Goal: Information Seeking & Learning: Learn about a topic

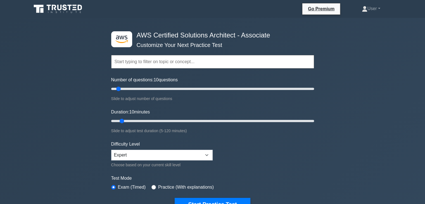
scroll to position [46, 0]
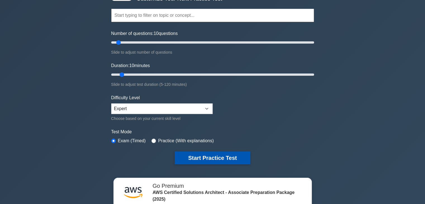
click at [203, 153] on button "Start Practice Test" at bounding box center [212, 157] width 75 height 13
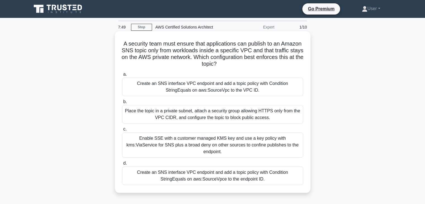
click at [179, 144] on div "Enable SSE with a customer managed KMS key and use a key policy with kms:ViaSer…" at bounding box center [212, 144] width 181 height 25
click at [122, 131] on input "c. Enable SSE with a customer managed KMS key and use a key policy with kms:Via…" at bounding box center [122, 129] width 0 height 4
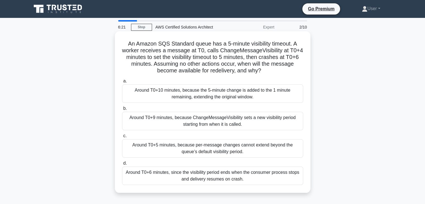
click at [215, 73] on h5 "An Amazon SQS Standard queue has a 5-minute visibility timeout. A worker receiv…" at bounding box center [212, 57] width 182 height 34
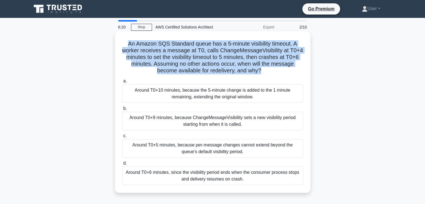
click at [215, 73] on h5 "An Amazon SQS Standard queue has a 5-minute visibility timeout. A worker receiv…" at bounding box center [212, 57] width 182 height 34
click at [265, 72] on icon ".spinner_0XTQ{transform-origin:center;animation:spinner_y6GP .75s linear infini…" at bounding box center [264, 71] width 7 height 7
drag, startPoint x: 261, startPoint y: 72, endPoint x: 120, endPoint y: 47, distance: 143.2
click at [120, 47] on div "An Amazon SQS Standard queue has a 5-minute visibility timeout. A worker receiv…" at bounding box center [212, 112] width 191 height 157
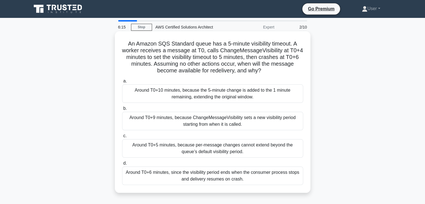
click at [263, 70] on icon ".spinner_0XTQ{transform-origin:center;animation:spinner_y6GP .75s linear infini…" at bounding box center [264, 71] width 7 height 7
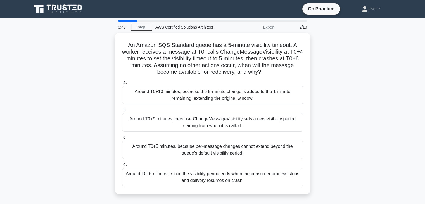
click at [320, 115] on div "An Amazon SQS Standard queue has a 5-minute visibility timeout. A worker receiv…" at bounding box center [212, 117] width 369 height 168
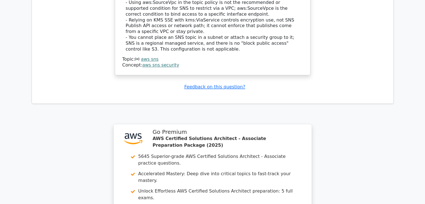
scroll to position [827, 0]
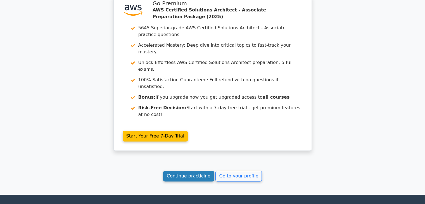
click at [193, 171] on link "Continue practicing" at bounding box center [188, 176] width 51 height 11
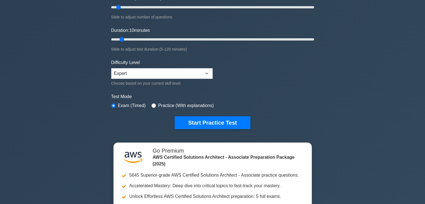
scroll to position [84, 0]
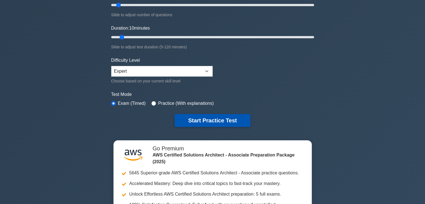
click at [217, 117] on button "Start Practice Test" at bounding box center [212, 120] width 75 height 13
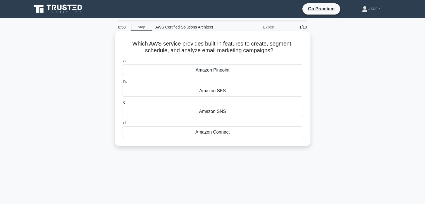
click at [217, 117] on div "Amazon SNS" at bounding box center [212, 112] width 181 height 12
click at [122, 104] on input "c. Amazon SNS" at bounding box center [122, 103] width 0 height 4
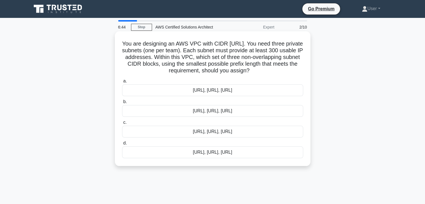
click at [199, 100] on label "b. 10.0.0.0/23, 10.0.1.0/23, 10.0.2.0/23" at bounding box center [212, 107] width 181 height 18
click at [122, 100] on input "b. 10.0.0.0/23, 10.0.1.0/23, 10.0.2.0/23" at bounding box center [122, 102] width 0 height 4
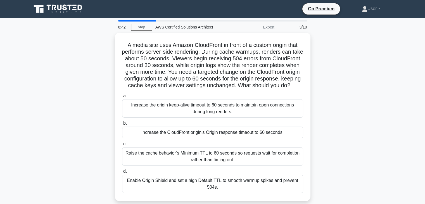
click at [199, 100] on label "a. Increase the origin keep-alive timeout to 60 seconds to maintain open connec…" at bounding box center [212, 104] width 181 height 25
click at [122, 98] on input "a. Increase the origin keep-alive timeout to 60 seconds to maintain open connec…" at bounding box center [122, 96] width 0 height 4
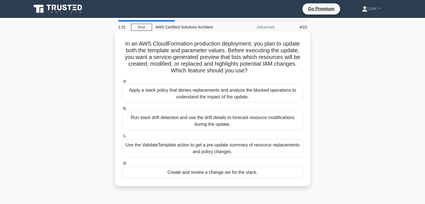
click at [248, 65] on h5 "In an AWS CloudFormation production deployment, you plan to update both the tem…" at bounding box center [212, 57] width 182 height 34
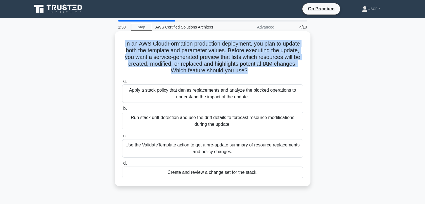
click at [248, 65] on h5 "In an AWS CloudFormation production deployment, you plan to update both the tem…" at bounding box center [212, 57] width 182 height 34
click at [248, 68] on h5 "In an AWS CloudFormation production deployment, you plan to update both the tem…" at bounding box center [212, 57] width 182 height 34
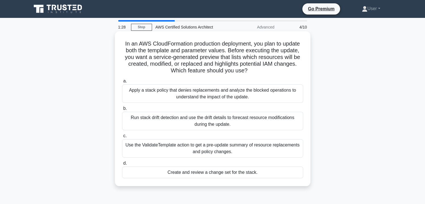
click at [246, 71] on h5 "In an AWS CloudFormation production deployment, you plan to update both the tem…" at bounding box center [212, 57] width 182 height 34
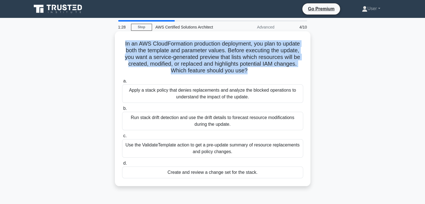
click at [249, 71] on h5 "In an AWS CloudFormation production deployment, you plan to update both the tem…" at bounding box center [212, 57] width 182 height 34
click at [249, 71] on icon ".spinner_0XTQ{transform-origin:center;animation:spinner_y6GP .75s linear infini…" at bounding box center [250, 71] width 7 height 7
drag, startPoint x: 249, startPoint y: 71, endPoint x: 118, endPoint y: 37, distance: 134.3
click at [118, 37] on div "In an AWS CloudFormation production deployment, you plan to update both the tem…" at bounding box center [212, 109] width 191 height 150
click at [164, 65] on h5 "In an AWS CloudFormation production deployment, you plan to update both the tem…" at bounding box center [212, 57] width 182 height 34
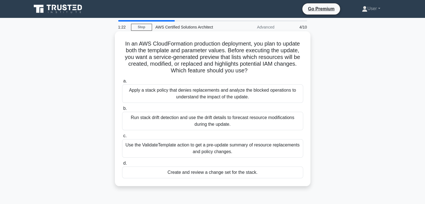
drag, startPoint x: 122, startPoint y: 44, endPoint x: 258, endPoint y: 69, distance: 138.7
click at [258, 69] on h5 "In an AWS CloudFormation production deployment, you plan to update both the tem…" at bounding box center [212, 57] width 182 height 34
click at [252, 69] on icon ".spinner_0XTQ{transform-origin:center;animation:spinner_y6GP .75s linear infini…" at bounding box center [250, 71] width 7 height 7
drag, startPoint x: 248, startPoint y: 69, endPoint x: 119, endPoint y: 42, distance: 131.8
click at [119, 42] on div "In an AWS CloudFormation production deployment, you plan to update both the tem…" at bounding box center [212, 109] width 191 height 150
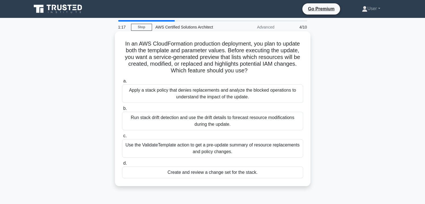
click at [173, 61] on h5 "In an AWS CloudFormation production deployment, you plan to update both the tem…" at bounding box center [212, 57] width 182 height 34
click at [198, 86] on div "Apply a stack policy that denies replacements and analyze the blocked operation…" at bounding box center [212, 93] width 181 height 18
click at [122, 83] on input "a. Apply a stack policy that denies replacements and analyze the blocked operat…" at bounding box center [122, 81] width 0 height 4
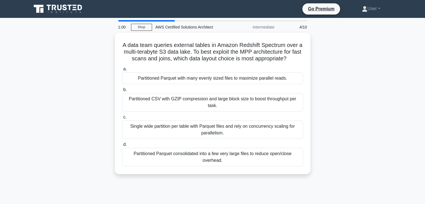
click at [198, 86] on label "b. Partitioned CSV with GZIP compression and large block size to boost throughp…" at bounding box center [212, 98] width 181 height 25
click at [122, 88] on input "b. Partitioned CSV with GZIP compression and large block size to boost throughp…" at bounding box center [122, 90] width 0 height 4
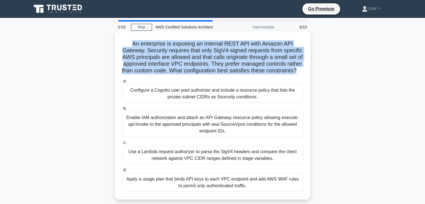
drag, startPoint x: 131, startPoint y: 46, endPoint x: 229, endPoint y: 78, distance: 103.3
click at [229, 74] on h5 "An enterprise is exposing an internal REST API with Amazon API Gateway. Securit…" at bounding box center [212, 57] width 182 height 34
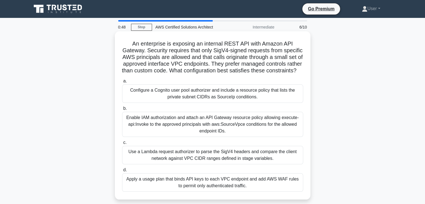
click at [232, 74] on h5 "An enterprise is exposing an internal REST API with Amazon API Gateway. Securit…" at bounding box center [212, 57] width 182 height 34
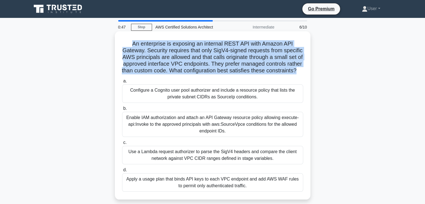
drag, startPoint x: 230, startPoint y: 77, endPoint x: 118, endPoint y: 39, distance: 118.8
click at [118, 39] on div "An enterprise is exposing an internal REST API with Amazon API Gateway. Securit…" at bounding box center [212, 116] width 191 height 164
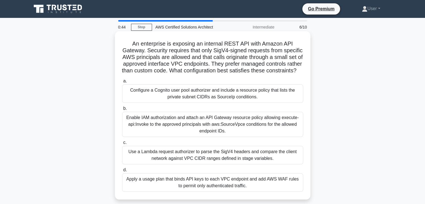
click at [232, 74] on h5 "An enterprise is exposing an internal REST API with Amazon API Gateway. Securit…" at bounding box center [212, 57] width 182 height 34
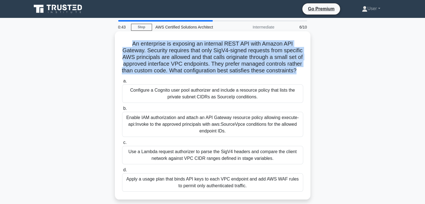
drag, startPoint x: 231, startPoint y: 77, endPoint x: 130, endPoint y: 40, distance: 107.3
click at [130, 40] on div "An enterprise is exposing an internal REST API with Amazon API Gateway. Securit…" at bounding box center [212, 116] width 191 height 164
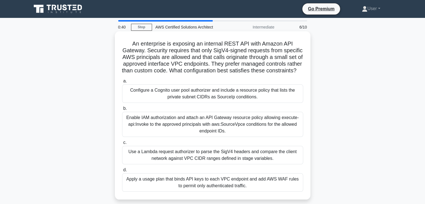
click at [296, 74] on icon ".spinner_0XTQ{transform-origin:center;animation:spinner_y6GP .75s linear infini…" at bounding box center [299, 71] width 7 height 7
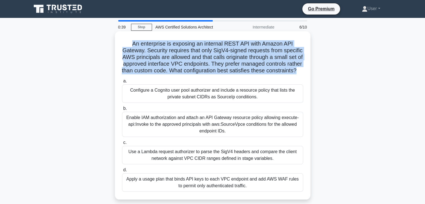
drag, startPoint x: 232, startPoint y: 76, endPoint x: 130, endPoint y: 44, distance: 107.6
click at [130, 44] on h5 "An enterprise is exposing an internal REST API with Amazon API Gateway. Securit…" at bounding box center [212, 57] width 182 height 34
click at [141, 51] on h5 "An enterprise is exposing an internal REST API with Amazon API Gateway. Securit…" at bounding box center [212, 57] width 182 height 34
drag, startPoint x: 130, startPoint y: 44, endPoint x: 230, endPoint y: 81, distance: 106.7
click at [230, 74] on h5 "An enterprise is exposing an internal REST API with Amazon API Gateway. Securit…" at bounding box center [212, 57] width 182 height 34
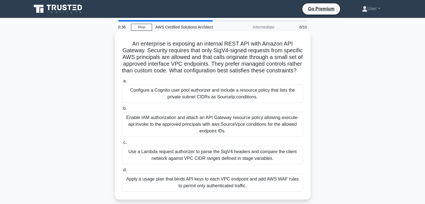
click at [232, 74] on h5 "An enterprise is exposing an internal REST API with Amazon API Gateway. Securit…" at bounding box center [212, 57] width 182 height 34
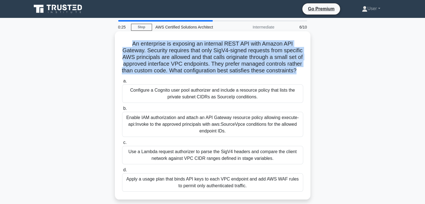
drag, startPoint x: 230, startPoint y: 77, endPoint x: 120, endPoint y: 37, distance: 117.1
click at [120, 37] on div "An enterprise is exposing an internal REST API with Amazon API Gateway. Securit…" at bounding box center [212, 116] width 191 height 164
click at [177, 65] on h5 "An enterprise is exposing an internal REST API with Amazon API Gateway. Securit…" at bounding box center [212, 57] width 182 height 34
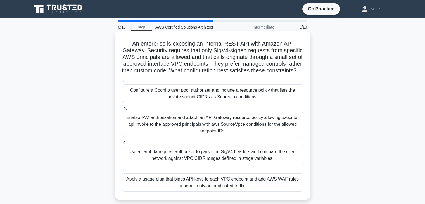
click at [229, 74] on h5 "An enterprise is exposing an internal REST API with Amazon API Gateway. Securit…" at bounding box center [212, 57] width 182 height 34
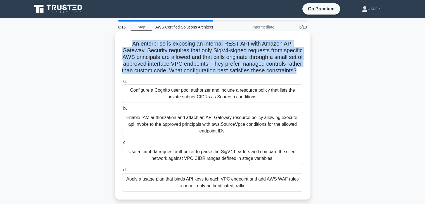
click at [229, 74] on h5 "An enterprise is exposing an internal REST API with Amazon API Gateway. Securit…" at bounding box center [212, 57] width 182 height 34
drag, startPoint x: 229, startPoint y: 77, endPoint x: 235, endPoint y: 80, distance: 6.6
click at [235, 74] on h5 "An enterprise is exposing an internal REST API with Amazon API Gateway. Securit…" at bounding box center [212, 57] width 182 height 34
click at [296, 74] on icon ".spinner_0XTQ{transform-origin:center;animation:spinner_y6GP .75s linear infini…" at bounding box center [299, 71] width 7 height 7
drag, startPoint x: 232, startPoint y: 77, endPoint x: 134, endPoint y: 42, distance: 104.0
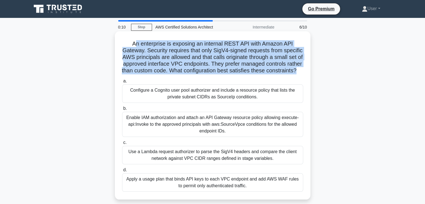
click at [134, 42] on h5 "An enterprise is exposing an internal REST API with Amazon API Gateway. Securit…" at bounding box center [212, 57] width 182 height 34
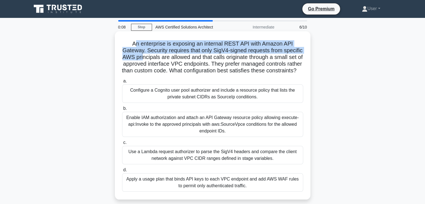
drag, startPoint x: 134, startPoint y: 42, endPoint x: 179, endPoint y: 62, distance: 49.7
click at [179, 62] on h5 "An enterprise is exposing an internal REST API with Amazon API Gateway. Securit…" at bounding box center [212, 57] width 182 height 34
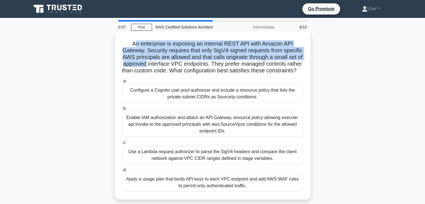
click at [179, 62] on h5 "An enterprise is exposing an internal REST API with Amazon API Gateway. Securit…" at bounding box center [212, 57] width 182 height 34
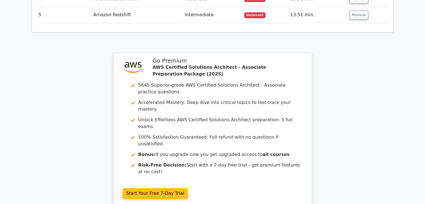
scroll to position [761, 0]
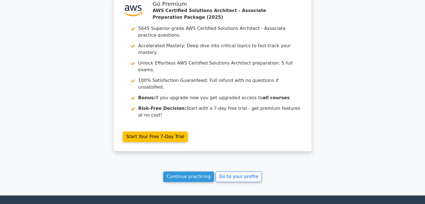
click at [193, 171] on link "Continue practicing" at bounding box center [188, 176] width 51 height 11
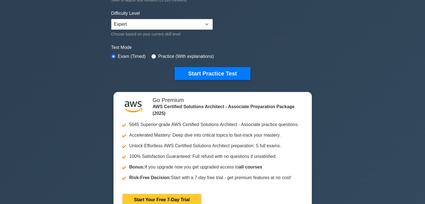
scroll to position [140, 0]
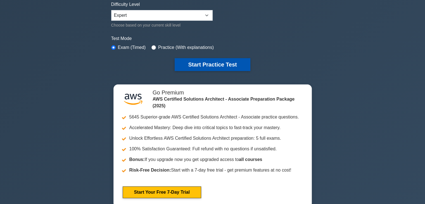
click at [213, 61] on button "Start Practice Test" at bounding box center [212, 64] width 75 height 13
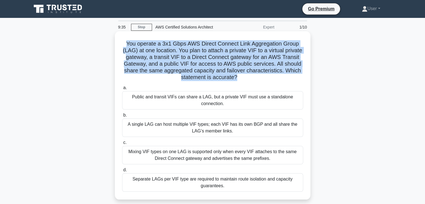
drag, startPoint x: 123, startPoint y: 44, endPoint x: 245, endPoint y: 77, distance: 125.8
click at [245, 77] on div "You operate a 3x1 Gbps AWS Direct Connect Link Aggregation Group (LAG) at one l…" at bounding box center [212, 116] width 191 height 164
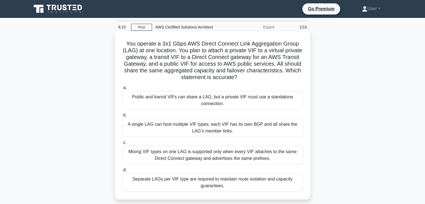
click at [244, 75] on icon ".spinner_0XTQ{transform-origin:center;animation:spinner_y6GP .75s linear infini…" at bounding box center [240, 77] width 7 height 7
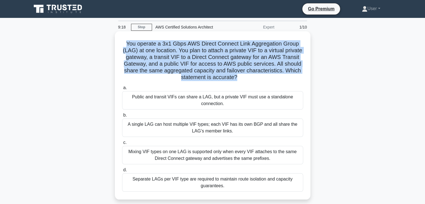
drag, startPoint x: 125, startPoint y: 43, endPoint x: 245, endPoint y: 76, distance: 124.7
click at [245, 76] on h5 "You operate a 3x1 Gbps AWS Direct Connect Link Aggregation Group (LAG) at one l…" at bounding box center [212, 60] width 182 height 41
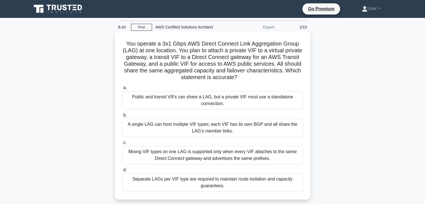
click at [244, 78] on icon ".spinner_0XTQ{transform-origin:center;animation:spinner_y6GP .75s linear infini…" at bounding box center [240, 77] width 7 height 7
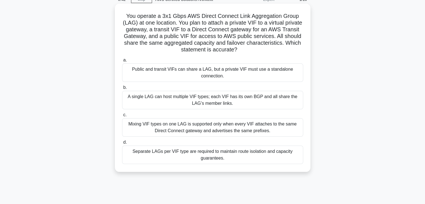
scroll to position [28, 0]
click at [235, 83] on div "a. Public and transit VIFs can share a LAG, but a private VIF must use a standa…" at bounding box center [213, 109] width 188 height 109
click at [238, 84] on div "a. Public and transit VIFs can share a LAG, but a private VIF must use a standa…" at bounding box center [213, 109] width 188 height 109
click at [231, 107] on div "A single LAG can host multiple VIF types; each VIF has its own BGP and all shar…" at bounding box center [212, 99] width 181 height 18
click at [122, 89] on input "b. A single LAG can host multiple VIF types; each VIF has its own BGP and all s…" at bounding box center [122, 87] width 0 height 4
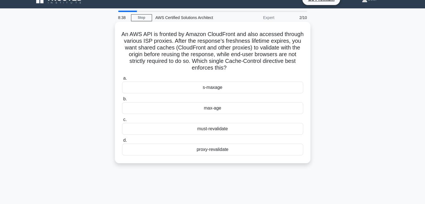
scroll to position [0, 0]
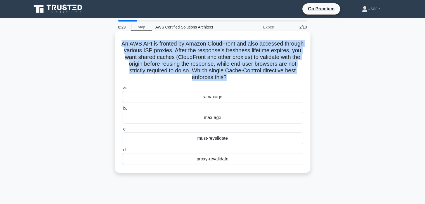
drag, startPoint x: 131, startPoint y: 44, endPoint x: 244, endPoint y: 76, distance: 117.6
click at [244, 76] on h5 "An AWS API is fronted by Amazon CloudFront and also accessed through various IS…" at bounding box center [212, 60] width 182 height 41
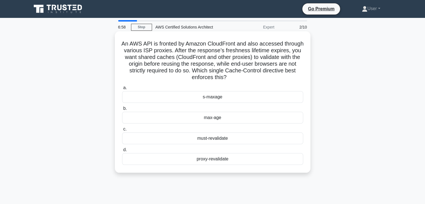
click at [233, 77] on icon ".spinner_0XTQ{transform-origin:center;animation:spinner_y6GP .75s linear infini…" at bounding box center [230, 77] width 7 height 7
click at [226, 101] on div "s-maxage" at bounding box center [212, 97] width 181 height 12
click at [122, 90] on input "a. s-maxage" at bounding box center [122, 88] width 0 height 4
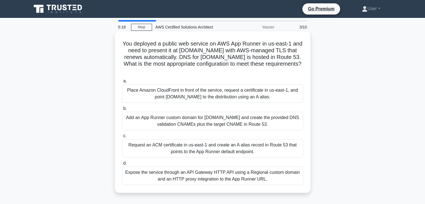
click at [229, 106] on label "b. Add an App Runner custom domain for app.example.com and create the provided …" at bounding box center [212, 117] width 181 height 25
click at [122, 107] on input "b. Add an App Runner custom domain for app.example.com and create the provided …" at bounding box center [122, 109] width 0 height 4
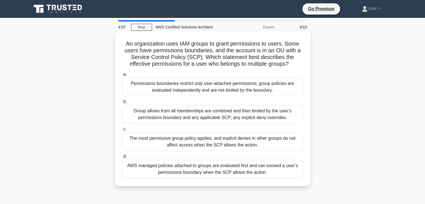
click at [228, 113] on div "Group allows from all memberships are combined and then limited by the user’s p…" at bounding box center [212, 114] width 181 height 18
click at [122, 104] on input "b. Group allows from all memberships are combined and then limited by the user’…" at bounding box center [122, 102] width 0 height 4
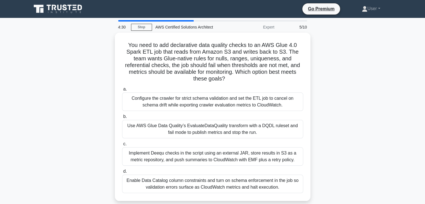
click at [228, 113] on label "b. Use AWS Glue Data Quality’s EvaluateDataQuality transform with a DQDL rulese…" at bounding box center [212, 125] width 181 height 25
click at [122, 115] on input "b. Use AWS Glue Data Quality’s EvaluateDataQuality transform with a DQDL rulese…" at bounding box center [122, 117] width 0 height 4
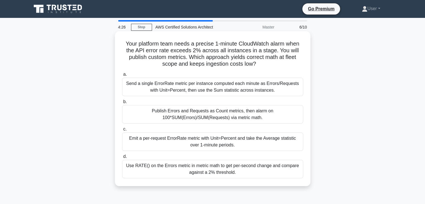
click at [236, 152] on div "a. Send a single ErrorRate metric per instance computed each minute as Errors/R…" at bounding box center [213, 124] width 188 height 109
click at [237, 129] on label "c. Emit a per-request ErrorRate metric with Unit=Percent and take the Average s…" at bounding box center [212, 138] width 181 height 25
click at [122, 129] on input "c. Emit a per-request ErrorRate metric with Unit=Percent and take the Average s…" at bounding box center [122, 129] width 0 height 4
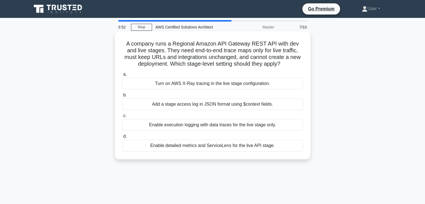
click at [237, 126] on div "Enable execution logging with data traces for the live stage only." at bounding box center [212, 125] width 181 height 12
click at [122, 118] on input "c. Enable execution logging with data traces for the live stage only." at bounding box center [122, 116] width 0 height 4
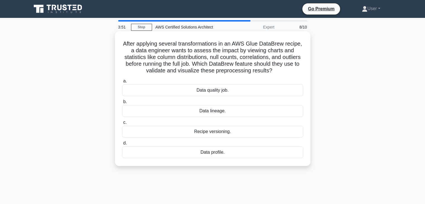
click at [234, 140] on label "d. Data profile." at bounding box center [212, 149] width 181 height 18
click at [122, 141] on input "d. Data profile." at bounding box center [122, 143] width 0 height 4
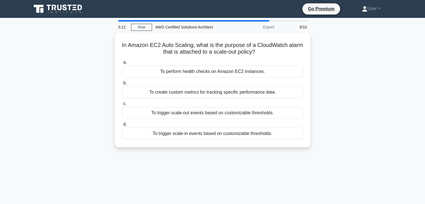
click at [234, 140] on div "In Amazon EC2 Auto Scaling, what is the purpose of a CloudWatch alarm that is a…" at bounding box center [212, 90] width 191 height 110
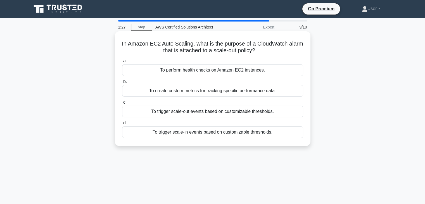
click at [229, 121] on label "d. To trigger scale-in events based on customizable thresholds." at bounding box center [212, 129] width 181 height 18
click at [122, 121] on input "d. To trigger scale-in events based on customizable thresholds." at bounding box center [122, 123] width 0 height 4
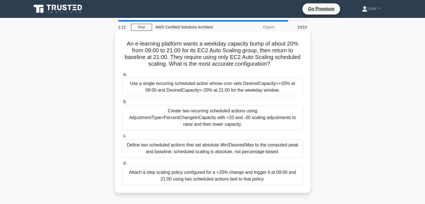
click at [234, 132] on label "c. Define two scheduled actions that set absolute Min/Desired/Max to the comput…" at bounding box center [212, 144] width 181 height 25
click at [122, 134] on input "c. Define two scheduled actions that set absolute Min/Desired/Max to the comput…" at bounding box center [122, 136] width 0 height 4
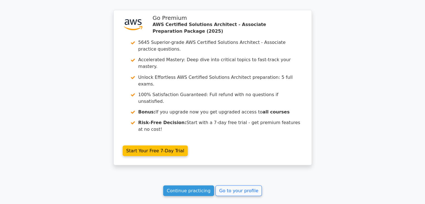
scroll to position [1006, 0]
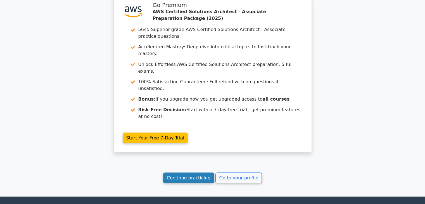
click at [194, 172] on link "Continue practicing" at bounding box center [188, 177] width 51 height 11
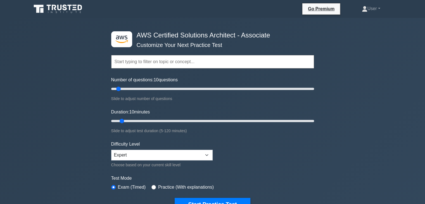
scroll to position [28, 0]
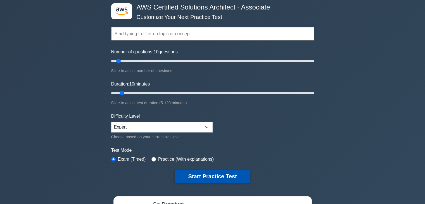
click at [208, 177] on button "Start Practice Test" at bounding box center [212, 176] width 75 height 13
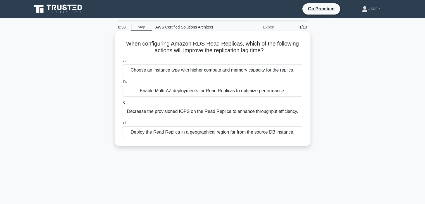
click at [271, 132] on div "Deploy the Read Replica in a geographical region far from the source DB instanc…" at bounding box center [212, 132] width 181 height 12
click at [122, 125] on input "d. Deploy the Read Replica in a geographical region far from the source DB inst…" at bounding box center [122, 123] width 0 height 4
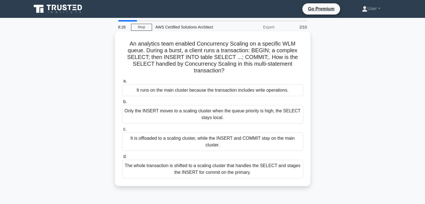
click at [261, 154] on label "d. The whole transaction is shifted to a scaling cluster that handles the SELEC…" at bounding box center [212, 165] width 181 height 25
click at [122, 155] on input "d. The whole transaction is shifted to a scaling cluster that handles the SELEC…" at bounding box center [122, 157] width 0 height 4
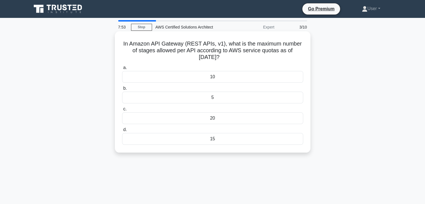
click at [283, 116] on div "20" at bounding box center [212, 118] width 181 height 12
click at [122, 111] on input "c. 20" at bounding box center [122, 109] width 0 height 4
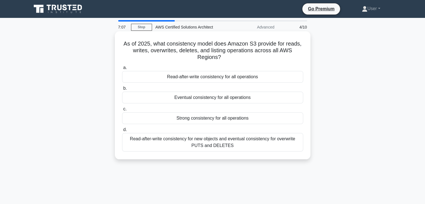
click at [253, 128] on label "d. Read-after-write consistency for new objects and eventual consistency for ov…" at bounding box center [212, 138] width 181 height 25
click at [122, 128] on input "d. Read-after-write consistency for new objects and eventual consistency for ov…" at bounding box center [122, 130] width 0 height 4
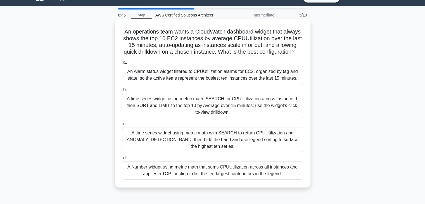
scroll to position [11, 0]
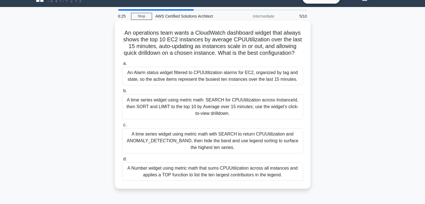
drag, startPoint x: 234, startPoint y: 155, endPoint x: 118, endPoint y: 125, distance: 119.6
click at [119, 125] on div "a. An Alarm status widget filtered to CPUUtilization alarms for EC2, organized …" at bounding box center [213, 120] width 188 height 123
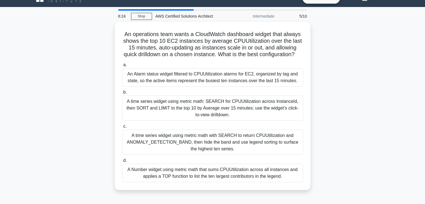
click at [392, 152] on div "An operations team wants a CloudWatch dashboard widget that always shows the to…" at bounding box center [212, 109] width 369 height 175
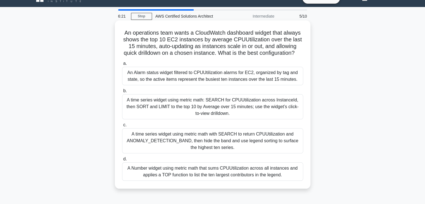
drag, startPoint x: 128, startPoint y: 140, endPoint x: 232, endPoint y: 161, distance: 106.9
click at [232, 161] on div "a. An Alarm status widget filtered to CPUUtilization alarms for EC2, organized …" at bounding box center [213, 120] width 188 height 123
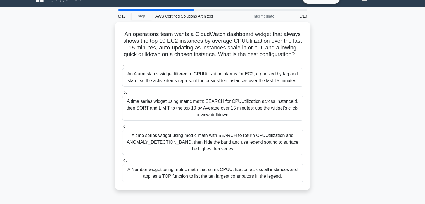
click at [395, 141] on div "An operations team wants a CloudWatch dashboard widget that always shows the to…" at bounding box center [212, 109] width 369 height 175
drag, startPoint x: 225, startPoint y: 151, endPoint x: 108, endPoint y: 142, distance: 116.5
click at [108, 142] on div "An operations team wants a CloudWatch dashboard widget that always shows the to…" at bounding box center [212, 109] width 369 height 175
click at [383, 143] on div "An operations team wants a CloudWatch dashboard widget that always shows the to…" at bounding box center [212, 109] width 369 height 175
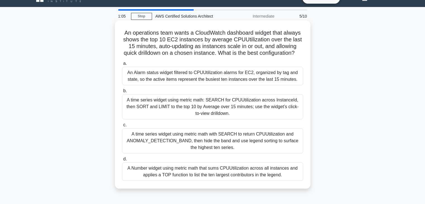
click at [242, 127] on div "a. An Alarm status widget filtered to CPUUtilization alarms for EC2, organized …" at bounding box center [213, 120] width 188 height 123
click at [243, 163] on label "d. A Number widget using metric math that sums CPUUtilization across all instan…" at bounding box center [212, 168] width 181 height 25
click at [122, 161] on input "d. A Number widget using metric math that sums CPUUtilization across all instan…" at bounding box center [122, 159] width 0 height 4
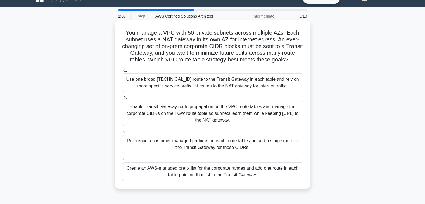
scroll to position [0, 0]
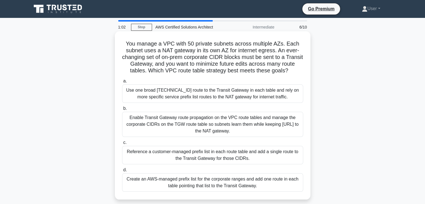
click at [240, 132] on div "Enable Transit Gateway route propagation on the VPC route tables and manage the…" at bounding box center [212, 124] width 181 height 25
click at [122, 110] on input "b. Enable Transit Gateway route propagation on the VPC route tables and manage …" at bounding box center [122, 109] width 0 height 4
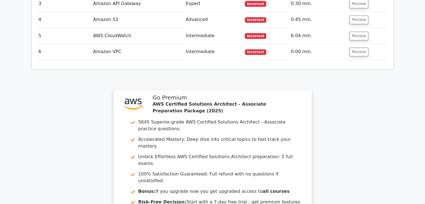
scroll to position [863, 0]
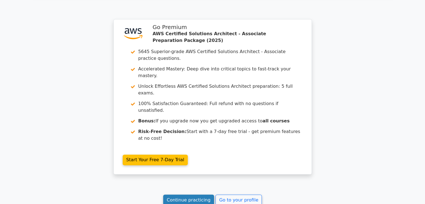
click at [204, 194] on link "Continue practicing" at bounding box center [188, 199] width 51 height 11
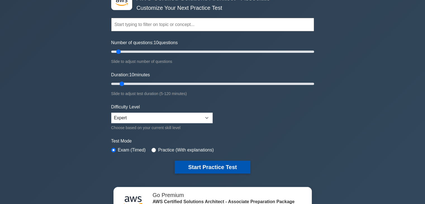
scroll to position [84, 0]
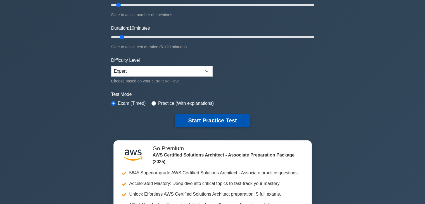
click at [203, 116] on button "Start Practice Test" at bounding box center [212, 120] width 75 height 13
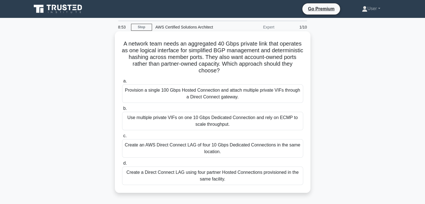
click at [187, 159] on div "a. Provision a single 100 Gbps Hosted Connection and attach multiple private VI…" at bounding box center [213, 131] width 188 height 109
click at [185, 158] on div "a. Provision a single 100 Gbps Hosted Connection and attach multiple private VI…" at bounding box center [213, 131] width 188 height 109
click at [184, 160] on label "d. Create a Direct Connect LAG using four partner Hosted Connections provisione…" at bounding box center [212, 172] width 181 height 25
click at [122, 161] on input "d. Create a Direct Connect LAG using four partner Hosted Connections provisione…" at bounding box center [122, 163] width 0 height 4
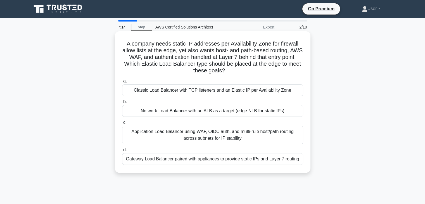
click at [193, 153] on div "Gateway Load Balancer paired with appliances to provide static IPs and Layer 7 …" at bounding box center [212, 159] width 181 height 12
click at [122, 152] on input "d. Gateway Load Balancer paired with appliances to provide static IPs and Layer…" at bounding box center [122, 150] width 0 height 4
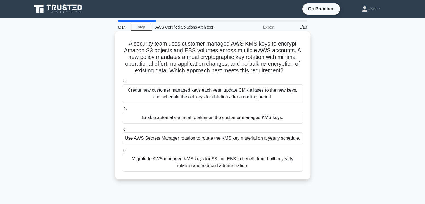
click at [185, 146] on div "a. Create new customer managed keys each year, update CMK aliases to the new ke…" at bounding box center [213, 125] width 188 height 96
click at [191, 144] on div "Use AWS Secrets Manager rotation to rotate the KMS key material on a yearly sch…" at bounding box center [212, 138] width 181 height 12
click at [122, 131] on input "c. Use AWS Secrets Manager rotation to rotate the KMS key material on a yearly …" at bounding box center [122, 129] width 0 height 4
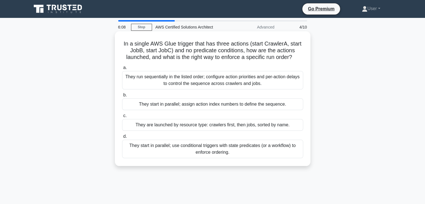
click at [233, 146] on div "They start in parallel; use conditional triggers with state predicates (or a wo…" at bounding box center [212, 149] width 181 height 18
click at [122, 138] on input "d. They start in parallel; use conditional triggers with state predicates (or a…" at bounding box center [122, 137] width 0 height 4
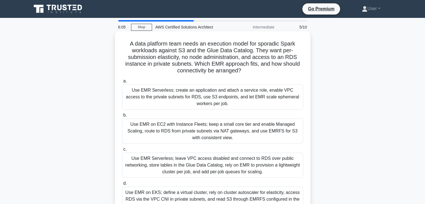
click at [232, 144] on div "a. Use EMR Serverless; create an application and attach a service role, enable …" at bounding box center [213, 145] width 188 height 136
click at [205, 147] on label "c. Use EMR Serverless; leave VPC access disabled and connect to RDS over public…" at bounding box center [212, 162] width 181 height 32
click at [122, 147] on input "c. Use EMR Serverless; leave VPC access disabled and connect to RDS over public…" at bounding box center [122, 149] width 0 height 4
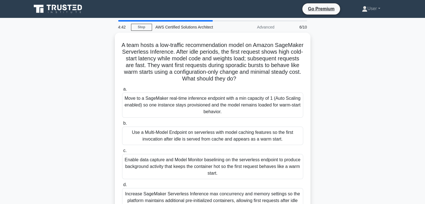
click at [205, 147] on label "c. Enable data capture and Model Monitor baselining on the serverless endpoint …" at bounding box center [212, 163] width 181 height 32
click at [122, 149] on input "c. Enable data capture and Model Monitor baselining on the serverless endpoint …" at bounding box center [122, 151] width 0 height 4
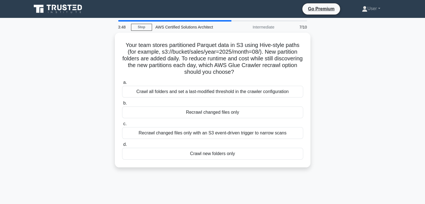
click at [197, 189] on div "3:48 Stop AWS Certified Solutions Architect Intermediate 7/10 Your team stores …" at bounding box center [212, 159] width 369 height 279
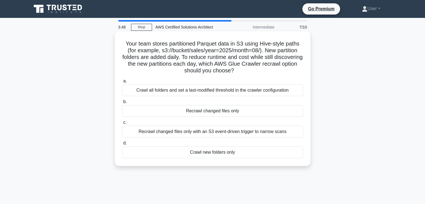
click at [213, 155] on div "Crawl new folders only" at bounding box center [212, 152] width 181 height 12
click at [122, 145] on input "d. Crawl new folders only" at bounding box center [122, 143] width 0 height 4
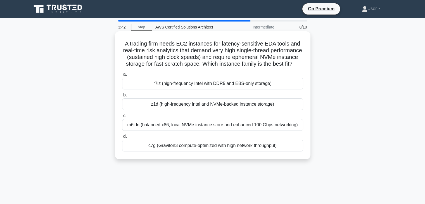
click at [182, 151] on div "c7g (Graviton3 compute-optimized with high network throughput)" at bounding box center [212, 146] width 181 height 12
click at [122, 138] on input "d. c7g (Graviton3 compute-optimized with high network throughput)" at bounding box center [122, 137] width 0 height 4
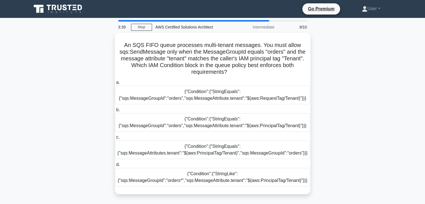
click at [182, 157] on div "{"Condition":{"StringEquals":{"sqs:MessageAttributes.tenant":"${aws:PrincipalTa…" at bounding box center [212, 149] width 195 height 18
click at [115, 139] on input "c. {"Condition":{"StringEquals":{"sqs:MessageAttributes.tenant":"${aws:Principa…" at bounding box center [115, 137] width 0 height 4
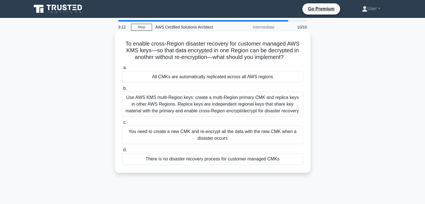
click at [178, 117] on div "a. All CMKs are automatically replicated across all AWS regions b. c. d." at bounding box center [213, 114] width 188 height 103
click at [182, 123] on label "c. You need to create a new CMK and re-encrypt all the data with the new CMK wh…" at bounding box center [212, 131] width 181 height 25
click at [122, 123] on input "c. You need to create a new CMK and re-encrypt all the data with the new CMK wh…" at bounding box center [122, 123] width 0 height 4
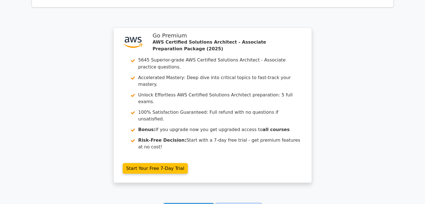
scroll to position [1021, 0]
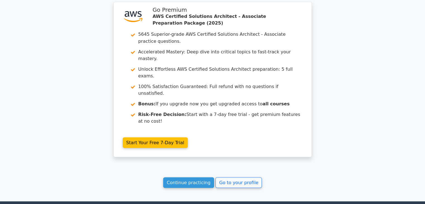
click at [192, 177] on link "Continue practicing" at bounding box center [188, 182] width 51 height 11
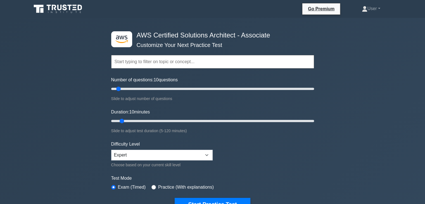
click at [225, 196] on form "Topics Amazon EC2 Amazon S3 Amazon VPC AWS Identity and Access Management (IAM)…" at bounding box center [212, 124] width 203 height 173
click at [226, 198] on button "Start Practice Test" at bounding box center [212, 204] width 75 height 13
